Goal: Task Accomplishment & Management: Complete application form

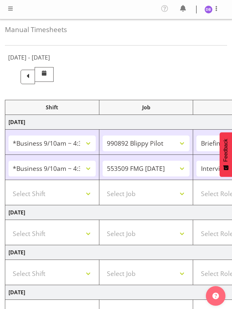
select select "26078"
select select "10574"
select select "26078"
select select "10585"
select select "47"
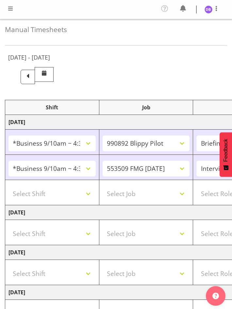
select select "47"
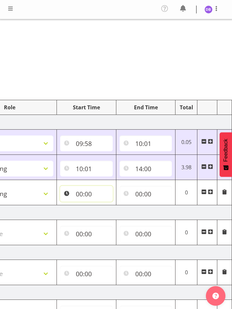
click at [90, 192] on input "00:00" at bounding box center [86, 194] width 53 height 16
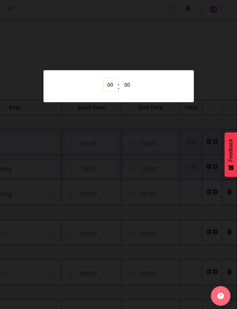
click at [111, 83] on select "00 01 02 03 04 05 06 07 08 09 10 11 12 13 14 15 16 17 18 19 20 21 22 23" at bounding box center [111, 84] width 15 height 13
select select "17"
click at [104, 78] on select "00 01 02 03 04 05 06 07 08 09 10 11 12 13 14 15 16 17 18 19 20 21 22 23" at bounding box center [111, 84] width 15 height 13
type input "17:00"
click at [147, 50] on div at bounding box center [118, 154] width 237 height 309
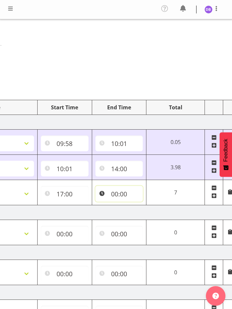
click at [116, 195] on input "00:00" at bounding box center [119, 194] width 48 height 16
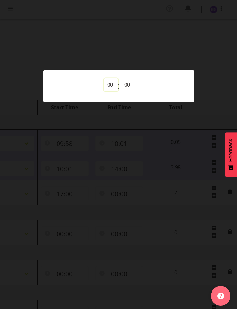
click at [110, 83] on select "00 01 02 03 04 05 06 07 08 09 10 11 12 13 14 15 16 17 18 19 20 21 22 23" at bounding box center [111, 84] width 15 height 13
select select "20"
click at [104, 78] on select "00 01 02 03 04 05 06 07 08 09 10 11 12 13 14 15 16 17 18 19 20 21 22 23" at bounding box center [111, 84] width 15 height 13
type input "20:00"
click at [129, 42] on div at bounding box center [118, 154] width 237 height 309
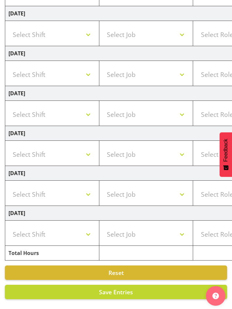
scroll to position [18, 0]
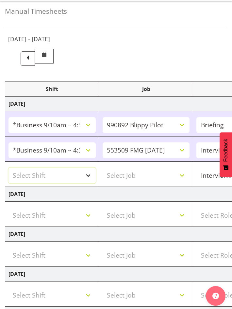
click at [90, 173] on select "Select Shift !!Weekend Residential (Roster IT Shift Label) *Business 9/10am ~ 4…" at bounding box center [51, 175] width 87 height 16
select select "48116"
click at [8, 167] on select "Select Shift !!Weekend Residential (Roster IT Shift Label) *Business 9/10am ~ 4…" at bounding box center [51, 175] width 87 height 16
click at [182, 176] on select "Select Job 550060 IF Admin 553492 World Poll Aus Wave 2 Main 2025 553493 World …" at bounding box center [146, 175] width 87 height 16
select select "10585"
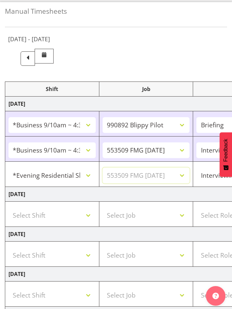
click at [103, 167] on select "Select Job 550060 IF Admin 553492 World Poll Aus Wave 2 Main 2025 553493 World …" at bounding box center [146, 175] width 87 height 16
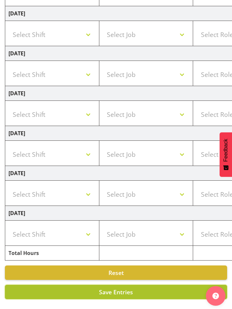
click at [109, 288] on span "Save Entries" at bounding box center [116, 292] width 34 height 8
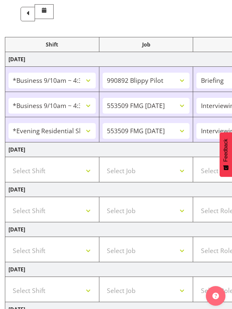
scroll to position [54, 0]
